Goal: Information Seeking & Learning: Learn about a topic

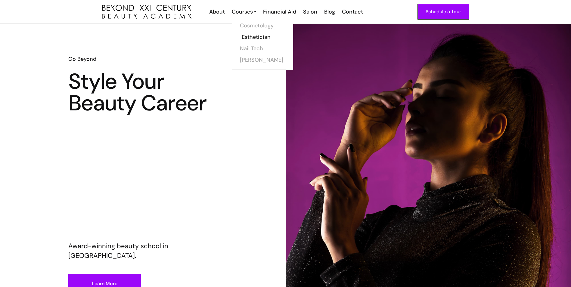
click at [257, 40] on link "Esthetician" at bounding box center [264, 36] width 45 height 11
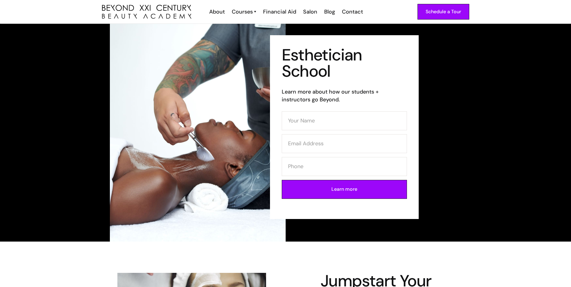
scroll to position [10, 0]
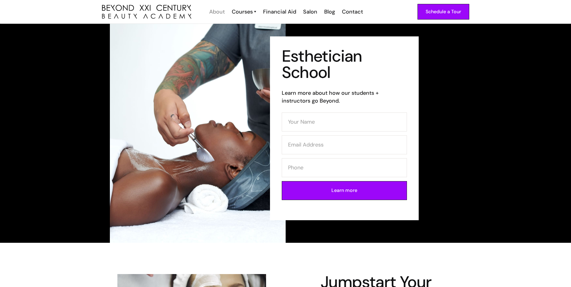
click at [222, 12] on div "About" at bounding box center [217, 12] width 16 height 8
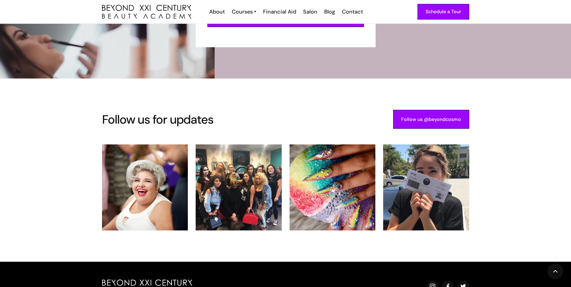
scroll to position [1265, 0]
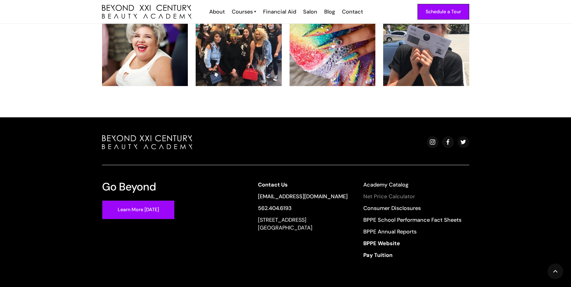
click at [381, 193] on link "Net Price Calculator" at bounding box center [412, 197] width 98 height 8
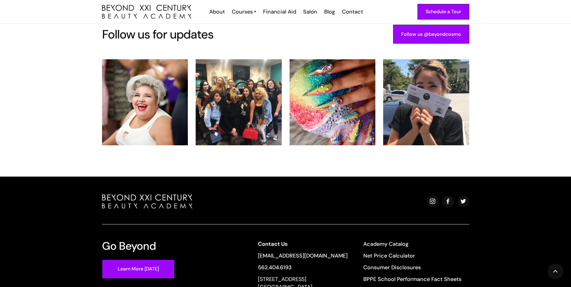
scroll to position [1144, 0]
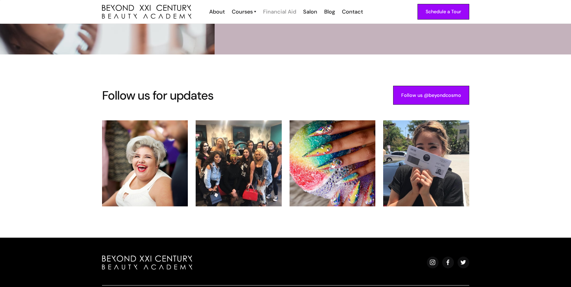
click at [279, 13] on div "Financial Aid" at bounding box center [279, 12] width 33 height 8
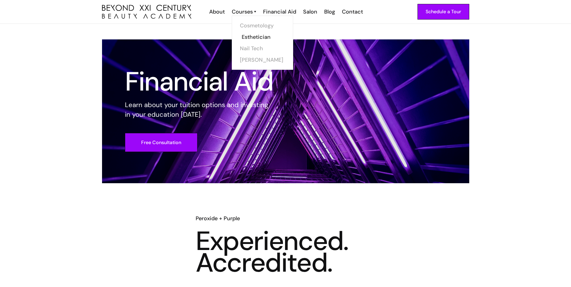
click at [251, 35] on link "Esthetician" at bounding box center [264, 36] width 45 height 11
